Goal: Information Seeking & Learning: Stay updated

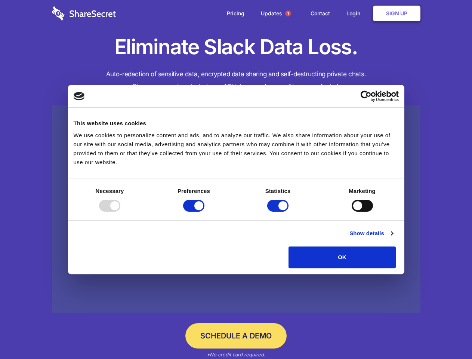
click at [120, 212] on div at bounding box center [109, 206] width 21 height 12
click at [205, 212] on input "Preferences" at bounding box center [193, 206] width 21 height 12
checkbox input "false"
click at [279, 212] on input "Statistics" at bounding box center [277, 206] width 21 height 12
checkbox input "false"
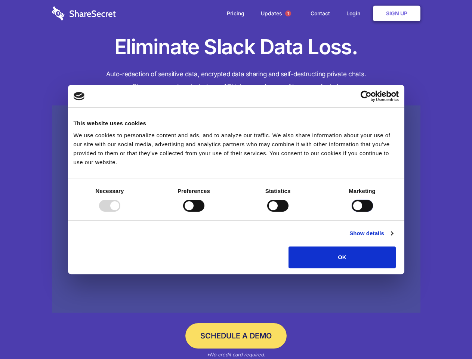
click at [352, 212] on input "Marketing" at bounding box center [362, 206] width 21 height 12
checkbox input "true"
click at [393, 238] on link "Show details" at bounding box center [371, 233] width 43 height 9
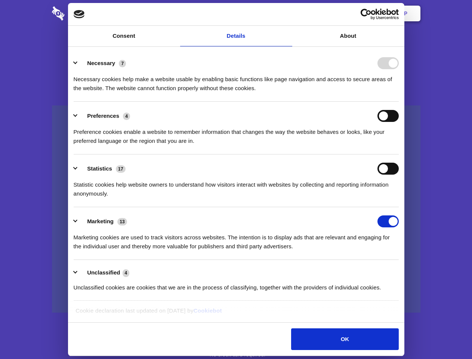
click at [399, 198] on div "Statistic cookies help website owners to understand how visitors interact with …" at bounding box center [236, 187] width 325 height 24
click at [288, 13] on span "1" at bounding box center [288, 13] width 6 height 6
